Goal: Find specific page/section

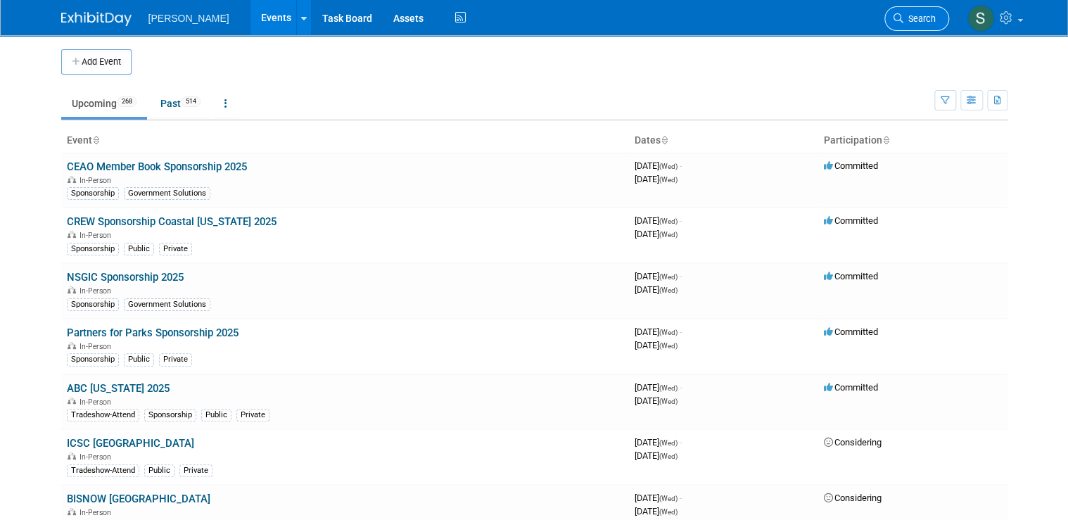
click at [918, 13] on span "Search" at bounding box center [919, 18] width 32 height 11
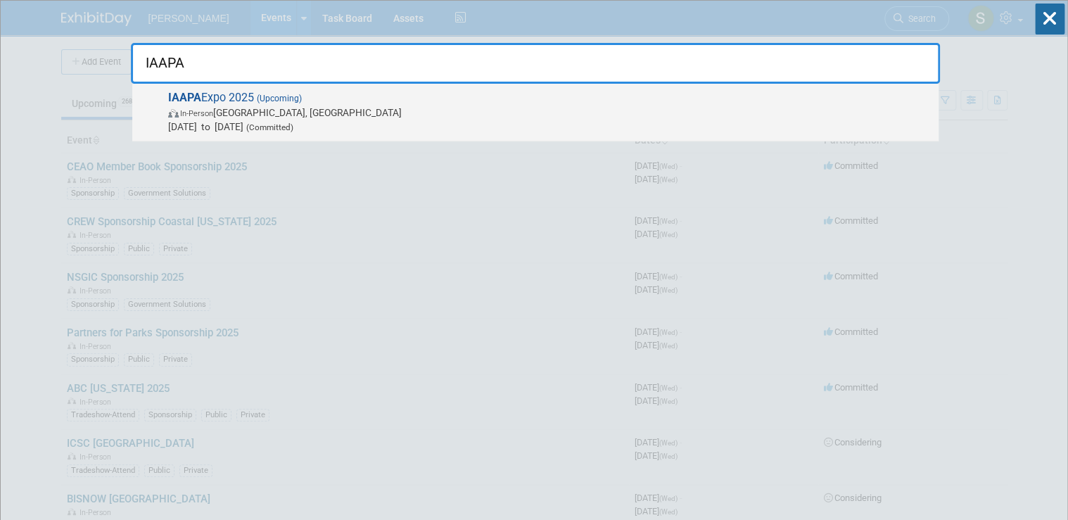
type input "IAAPA"
click at [580, 91] on span "IAAPA Expo 2025 (Upcoming) In-Person [GEOGRAPHIC_DATA], [GEOGRAPHIC_DATA] [DATE…" at bounding box center [547, 112] width 767 height 43
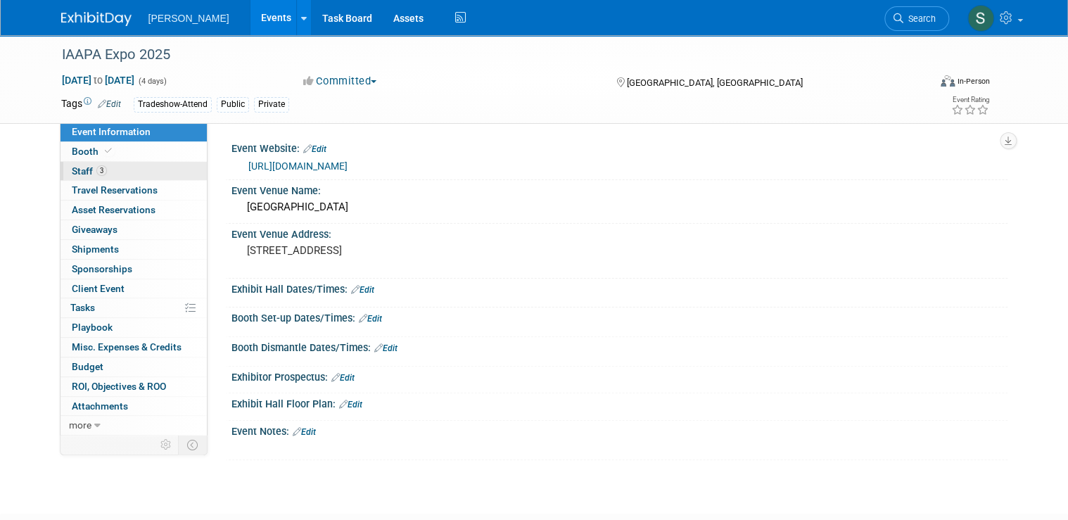
click at [146, 173] on link "3 Staff 3" at bounding box center [133, 171] width 146 height 19
